Goal: Contribute content: Contribute content

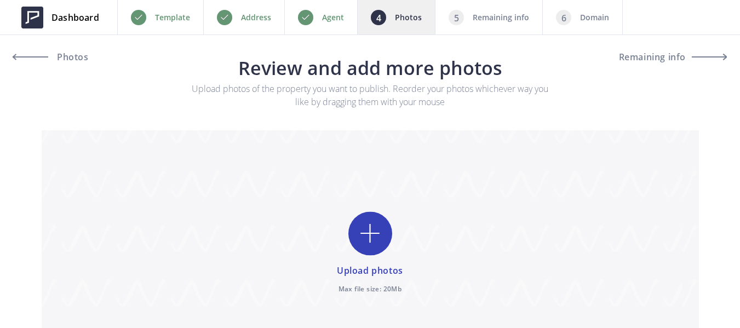
type input "C:\fakepath\DSC07985.jpg"
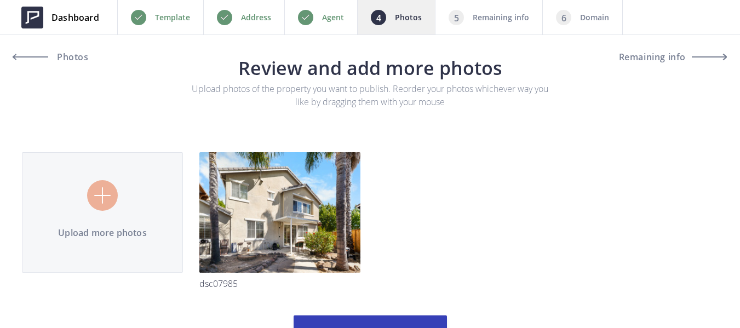
scroll to position [55, 0]
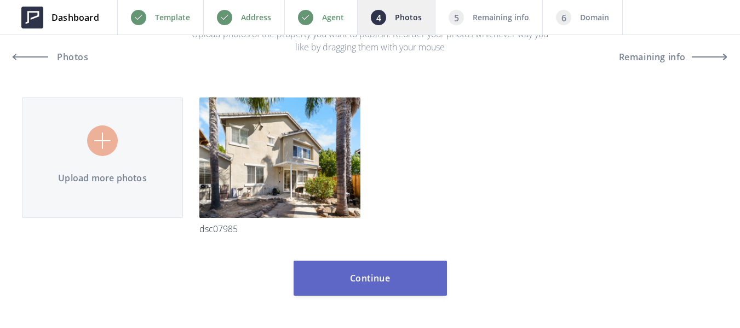
click at [394, 272] on button "Continue" at bounding box center [370, 278] width 153 height 35
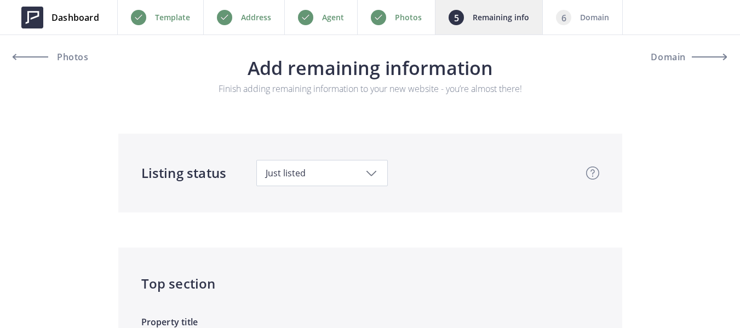
click at [394, 24] on div "Photos" at bounding box center [396, 17] width 78 height 35
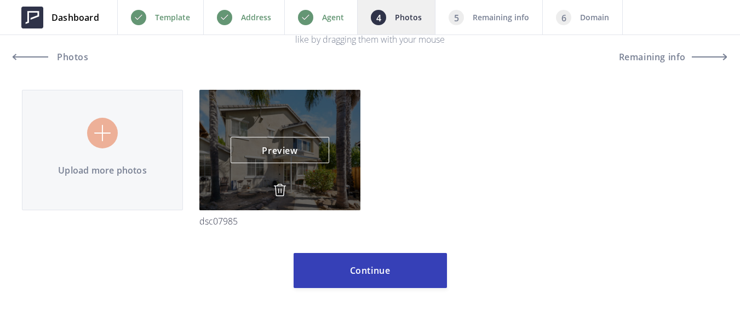
scroll to position [70, 0]
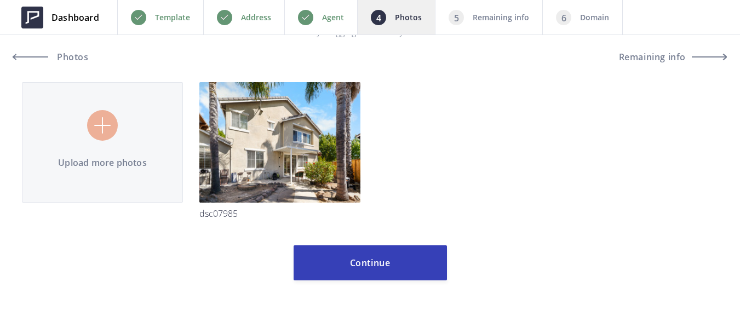
click at [95, 146] on input "file" at bounding box center [370, 137] width 696 height 198
type input "C:\fakepath\DSC07988.jpg"
